Goal: Transaction & Acquisition: Book appointment/travel/reservation

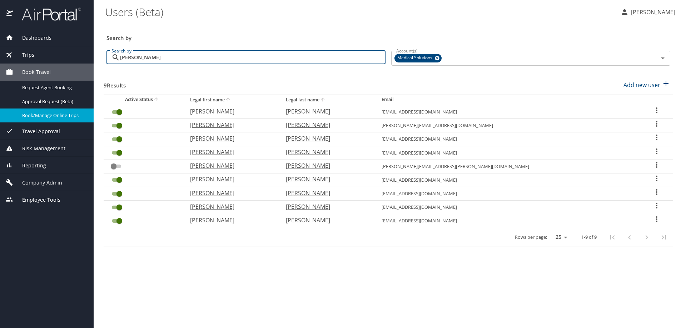
drag, startPoint x: 134, startPoint y: 56, endPoint x: 98, endPoint y: 58, distance: 36.1
click at [98, 58] on main "Users (Beta) [PERSON_NAME] Search by Search by [PERSON_NAME] Search by Account(…" at bounding box center [390, 164] width 592 height 328
type input "Gra"
checkbox input "true"
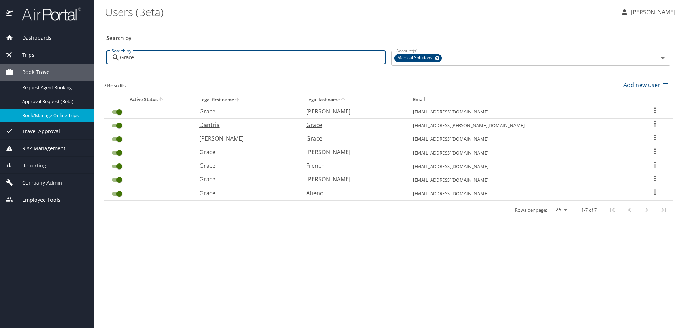
type input "Grace"
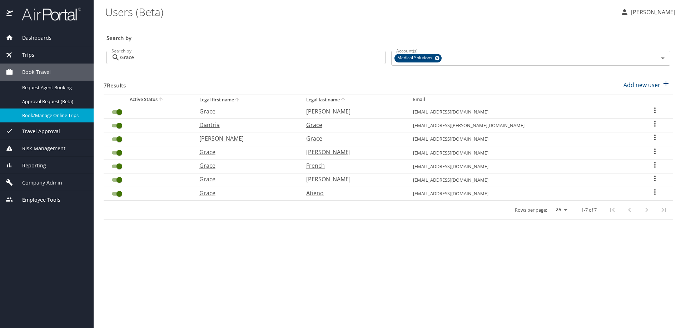
click at [36, 74] on span "Book Travel" at bounding box center [32, 72] width 38 height 8
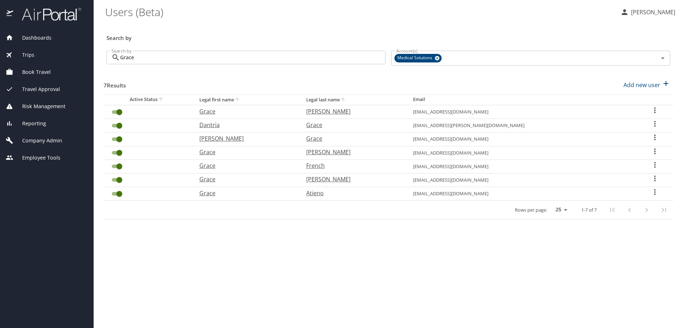
click at [33, 74] on span "Book Travel" at bounding box center [32, 72] width 38 height 8
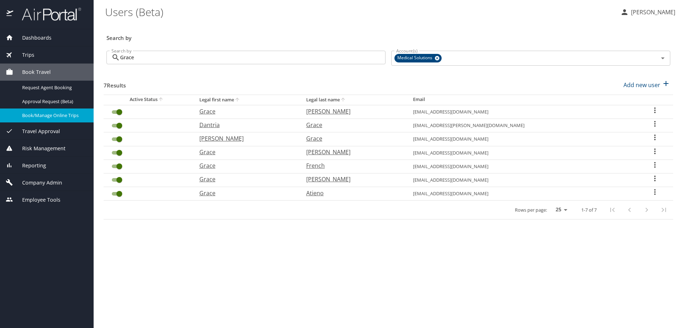
click at [32, 116] on span "Book/Manage Online Trips" at bounding box center [53, 115] width 63 height 7
